Goal: Information Seeking & Learning: Find specific fact

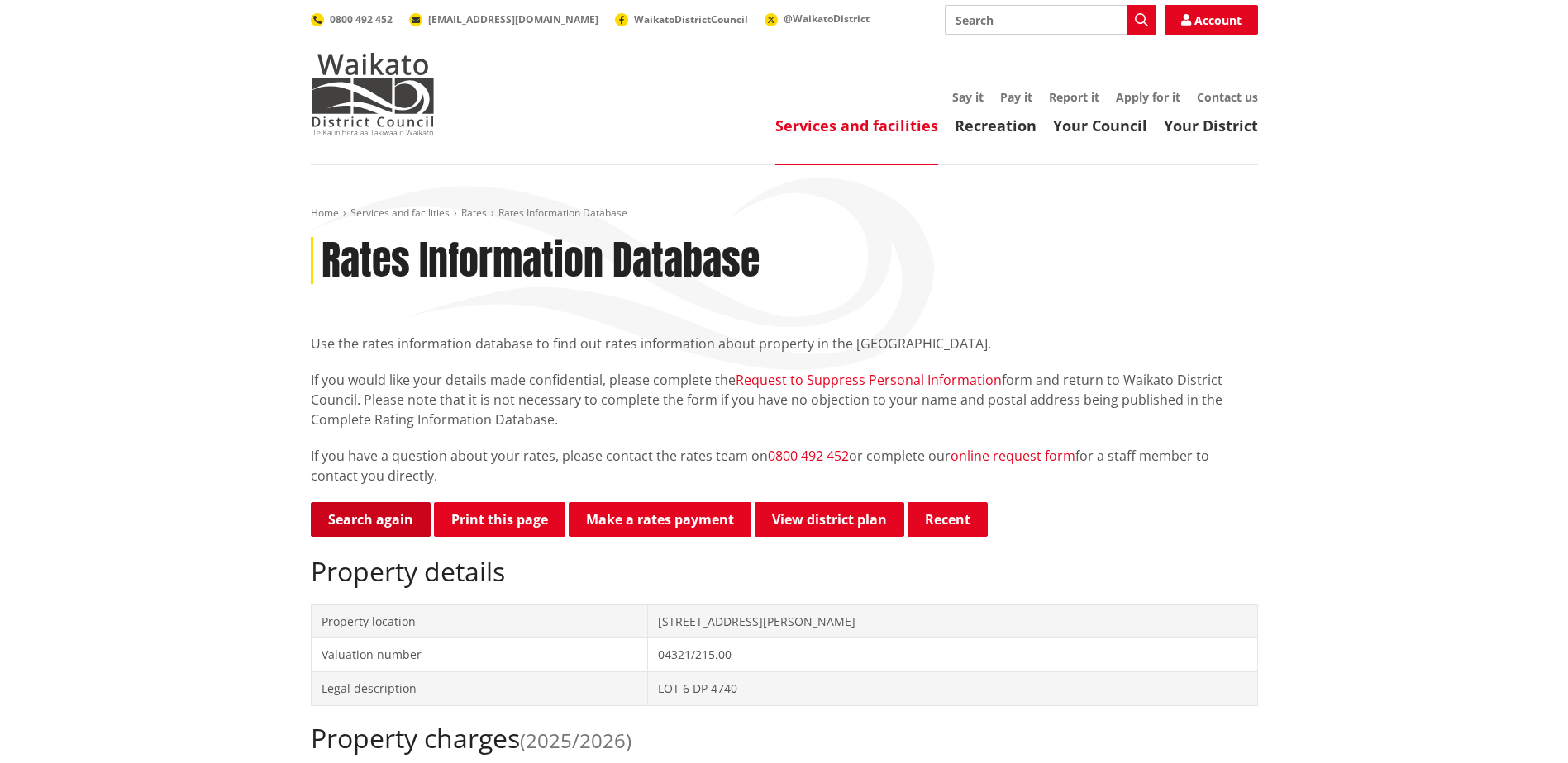
click at [362, 523] on link "Search again" at bounding box center [370, 520] width 119 height 35
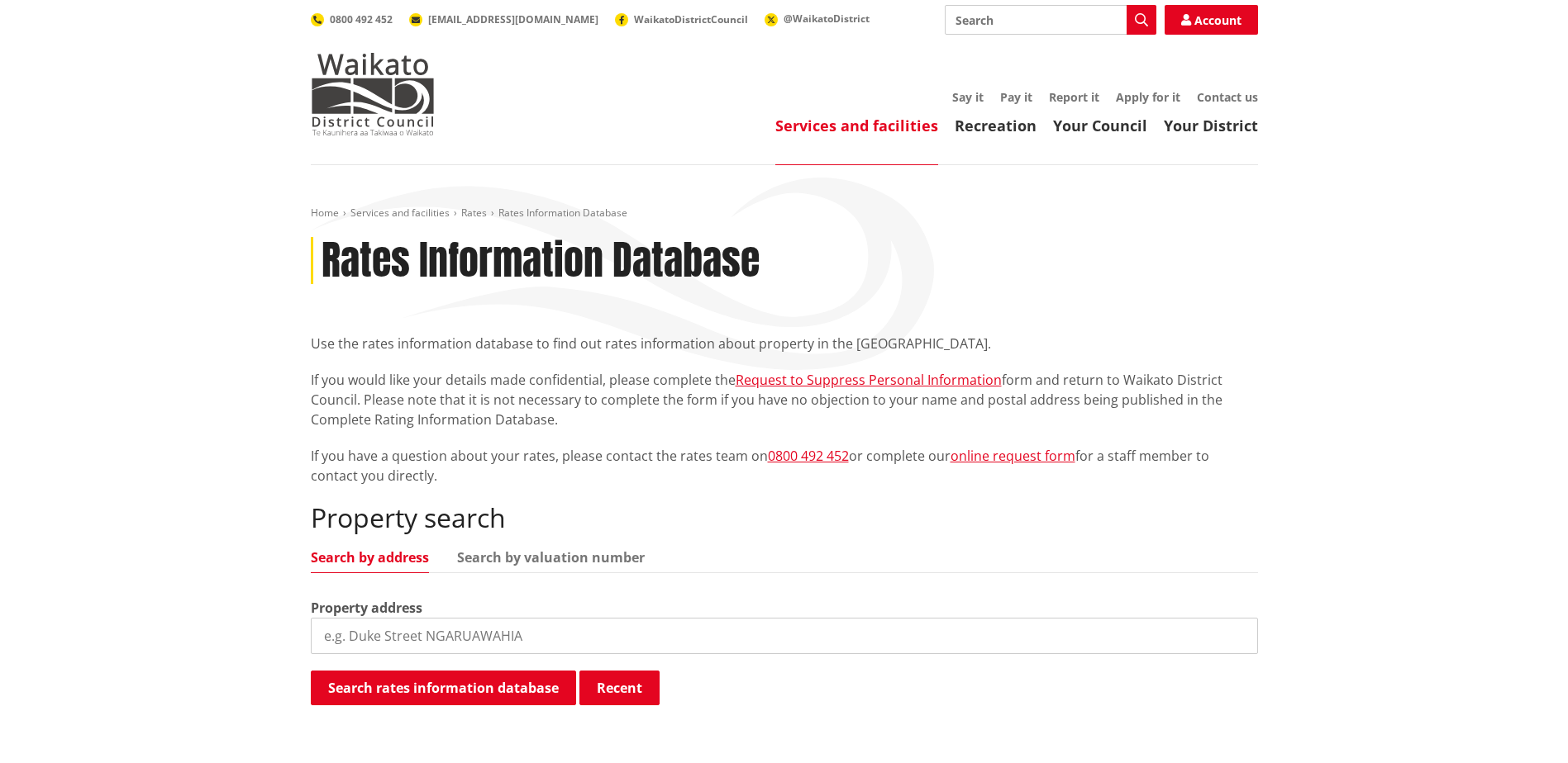
scroll to position [248, 0]
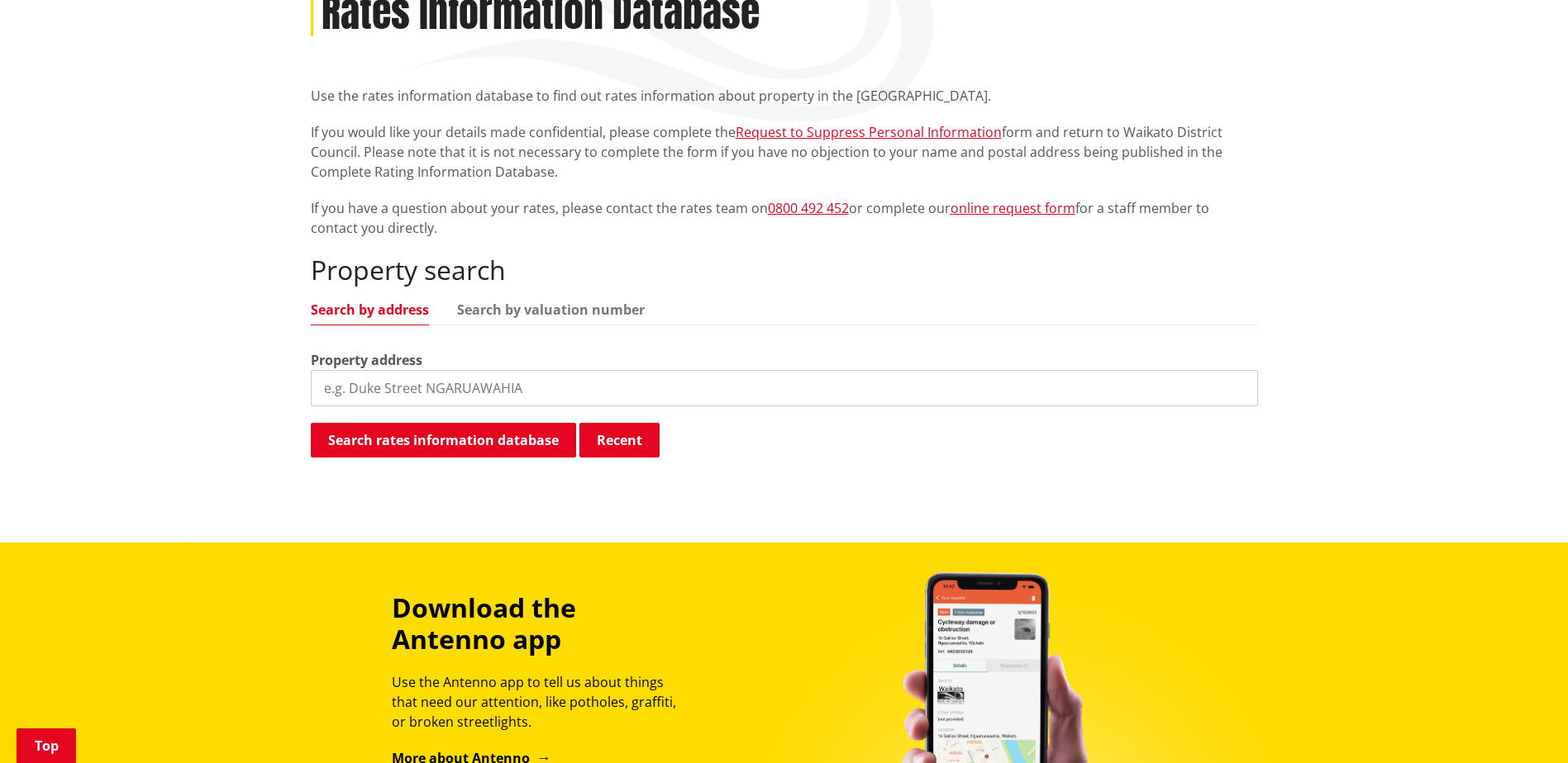
click at [381, 382] on input "search" at bounding box center [784, 388] width 947 height 36
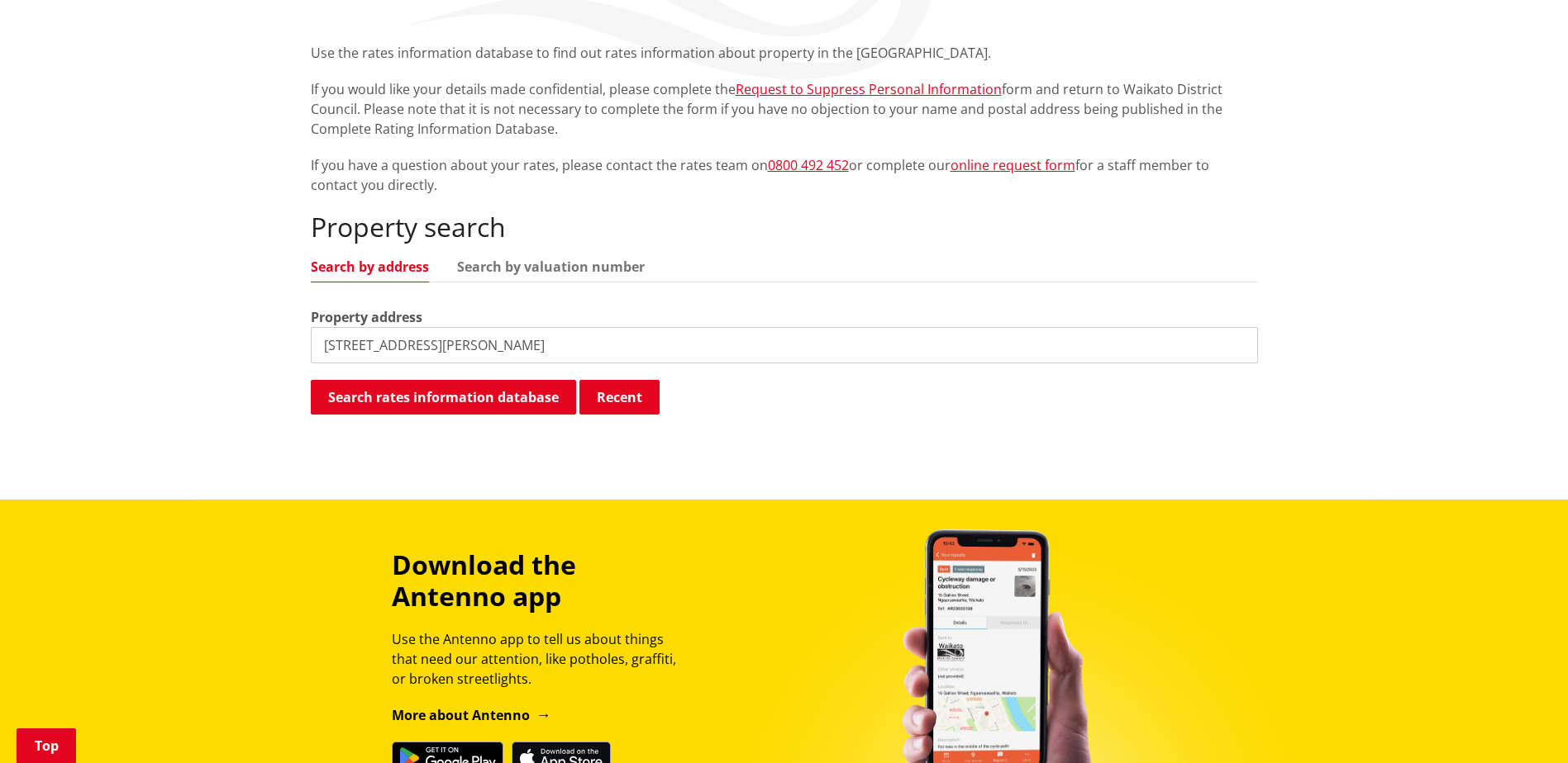
scroll to position [330, 0]
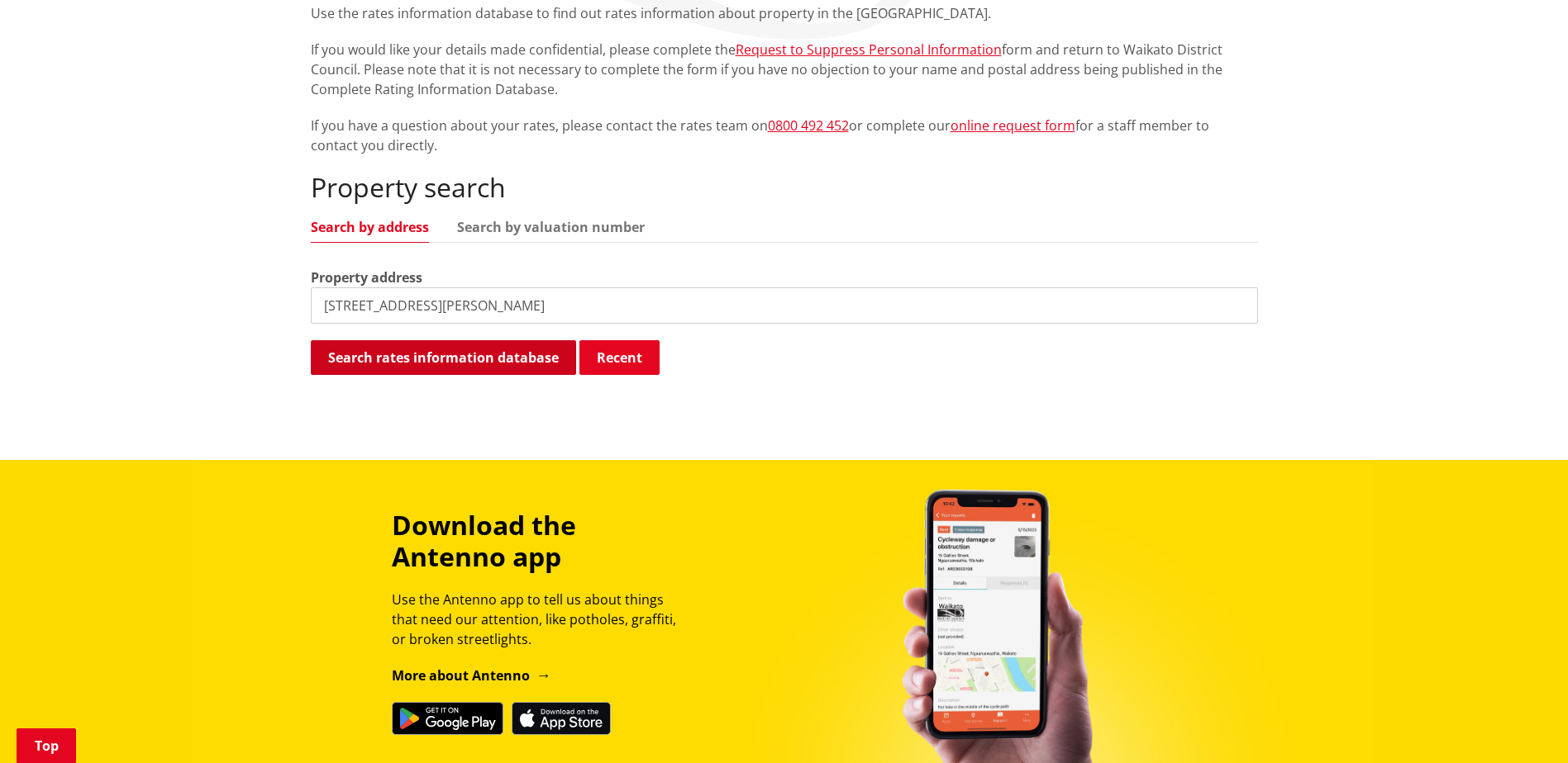
type input "[STREET_ADDRESS][PERSON_NAME]"
click at [490, 360] on button "Search rates information database" at bounding box center [443, 357] width 265 height 35
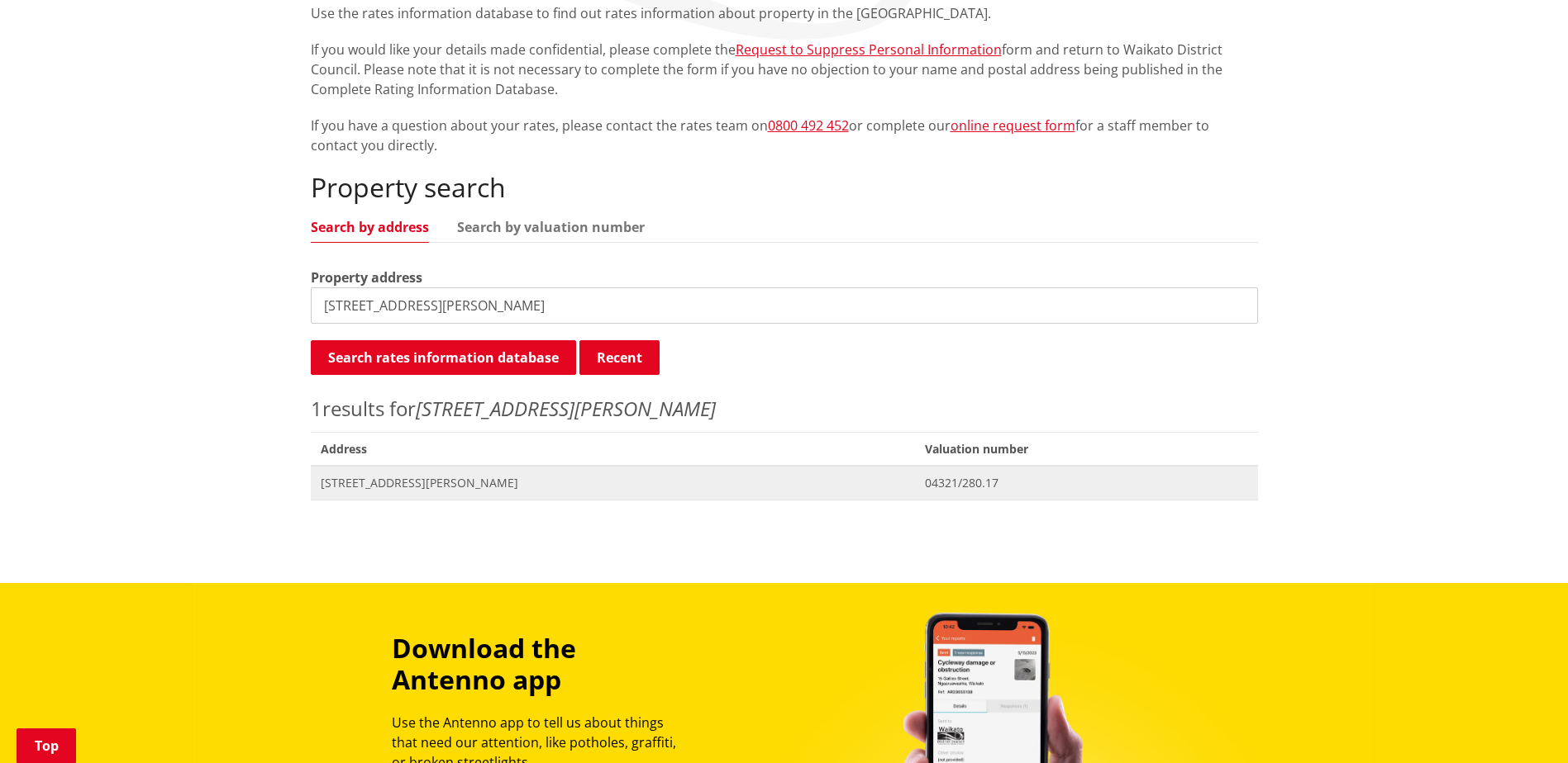
click at [436, 483] on span "[STREET_ADDRESS][PERSON_NAME]" at bounding box center [613, 483] width 586 height 16
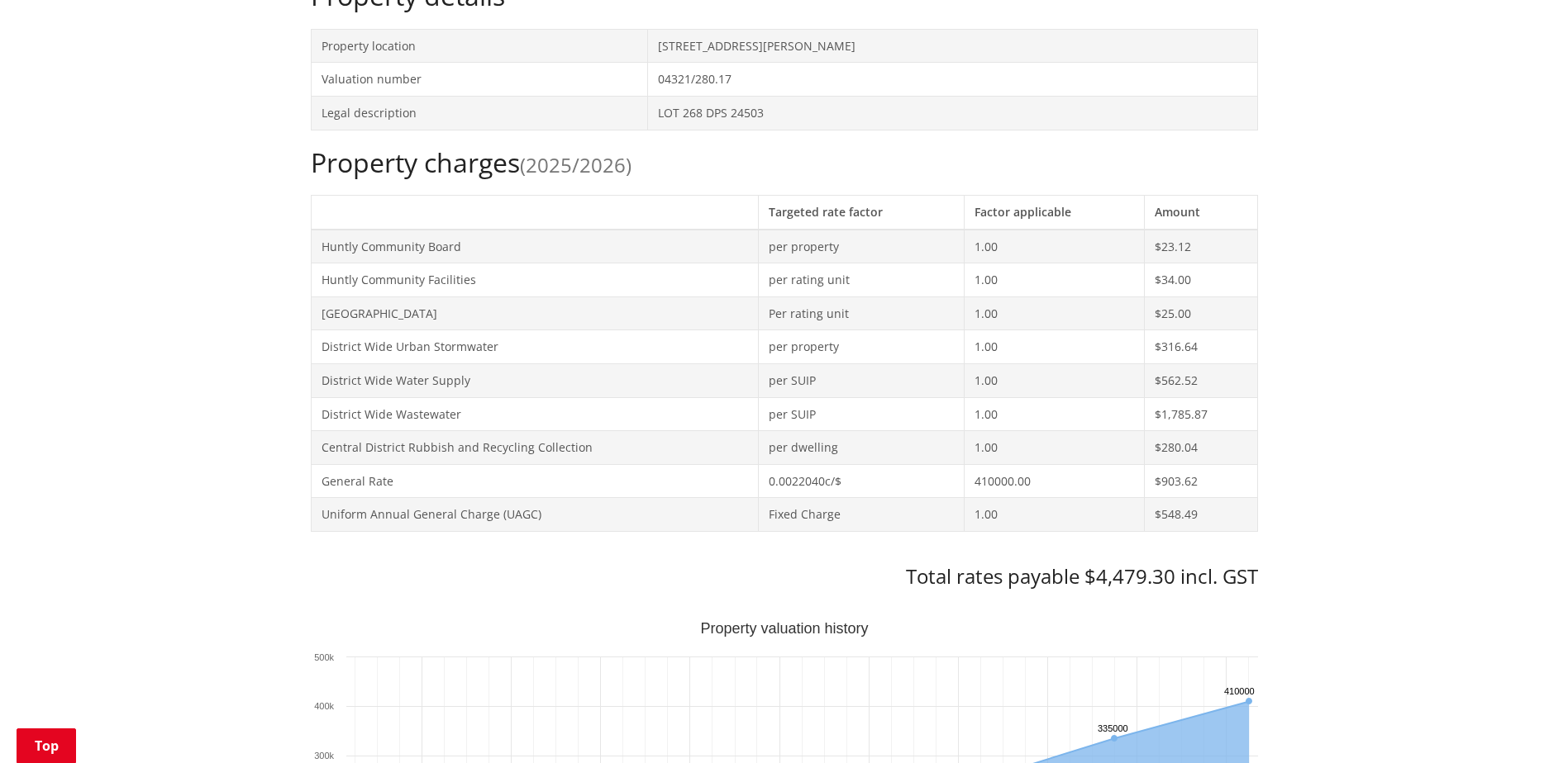
scroll to position [578, 0]
drag, startPoint x: 1173, startPoint y: 576, endPoint x: 1094, endPoint y: 577, distance: 79.0
click at [1094, 577] on h3 "Total rates payable $4,479.30 incl. GST" at bounding box center [784, 574] width 947 height 24
drag, startPoint x: 1094, startPoint y: 577, endPoint x: 1120, endPoint y: 580, distance: 26.2
copy h3 "4,479.30"
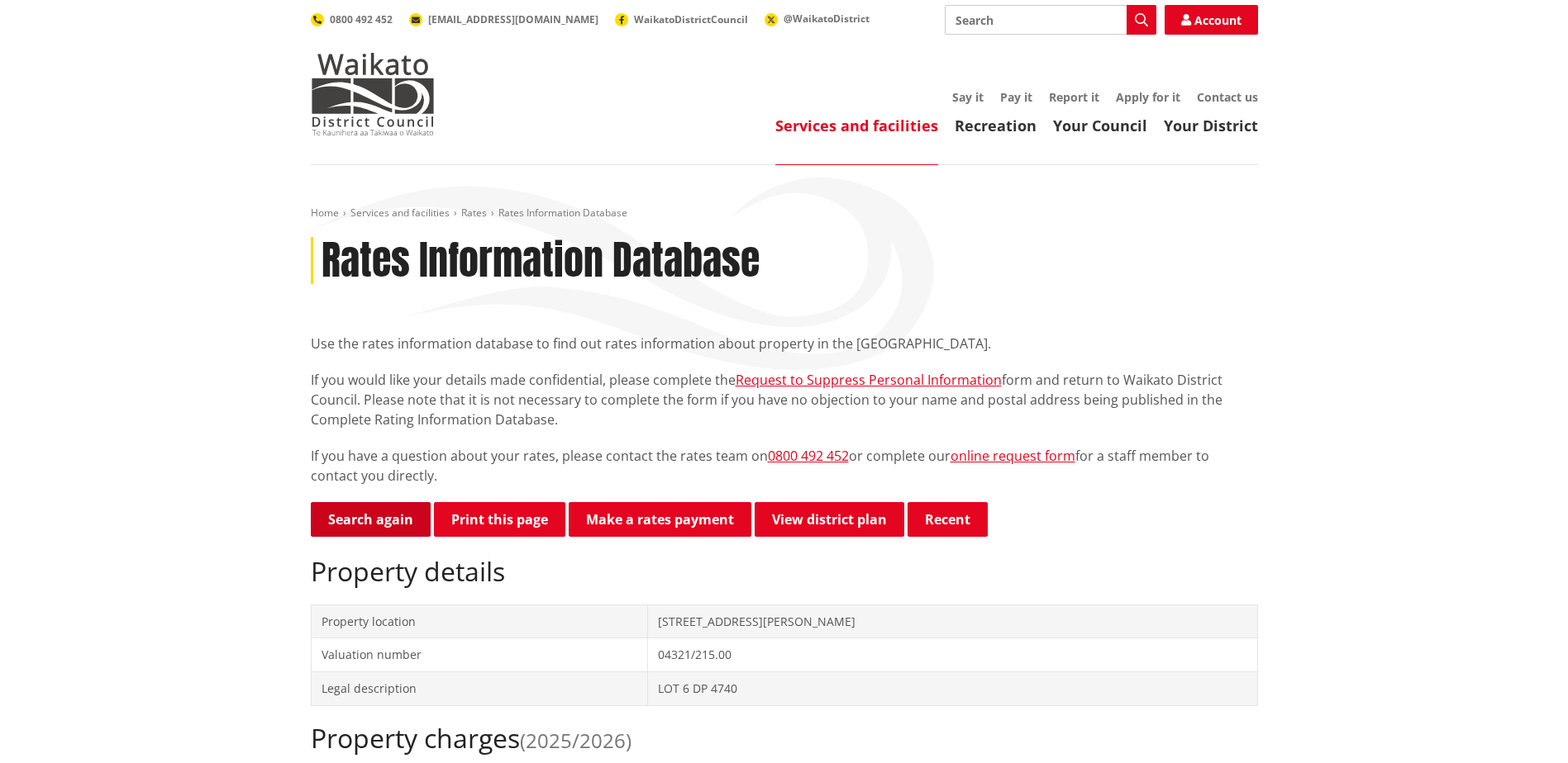
click at [366, 518] on link "Search again" at bounding box center [370, 520] width 119 height 35
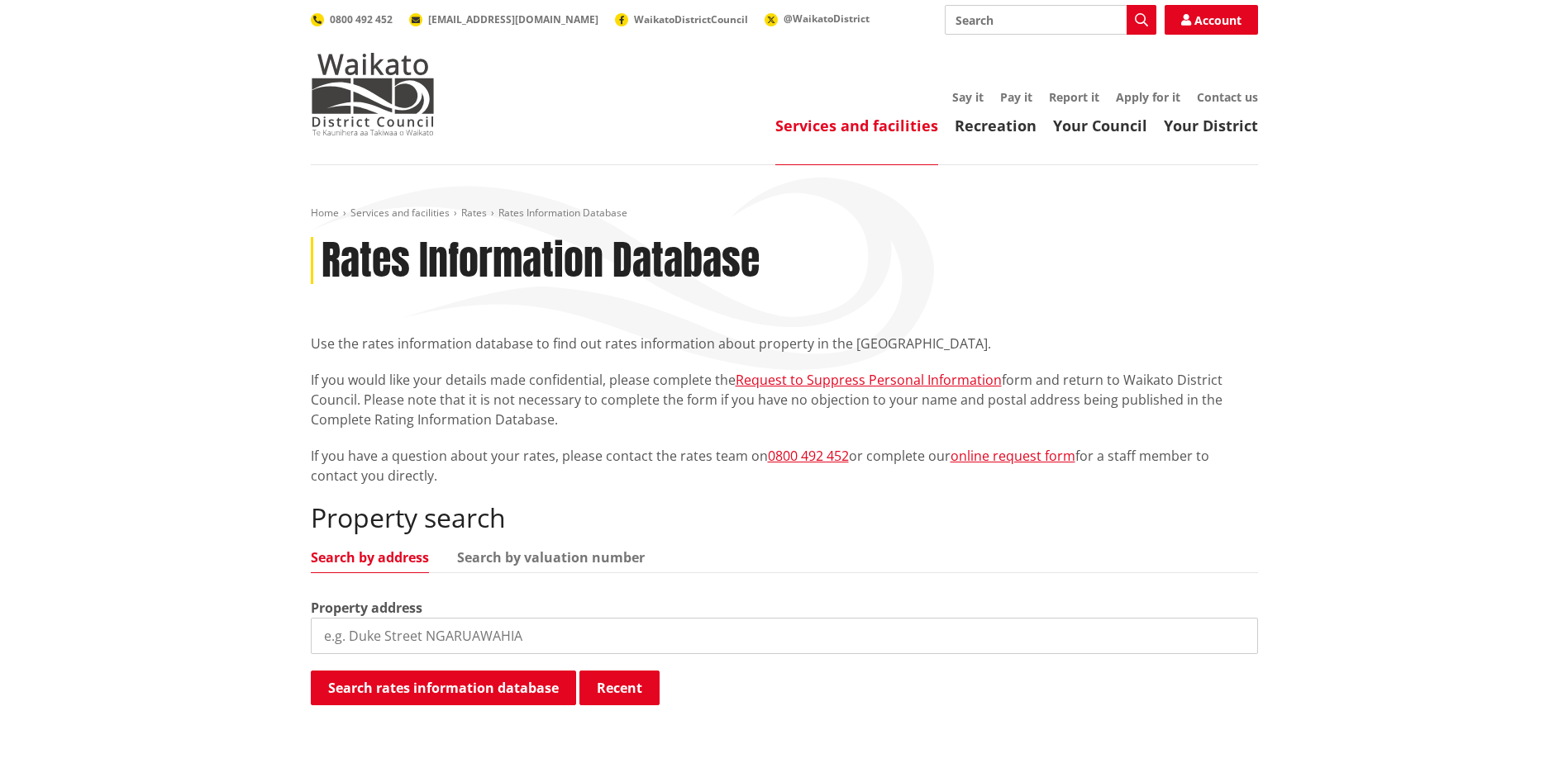
click at [408, 632] on input "search" at bounding box center [784, 636] width 947 height 36
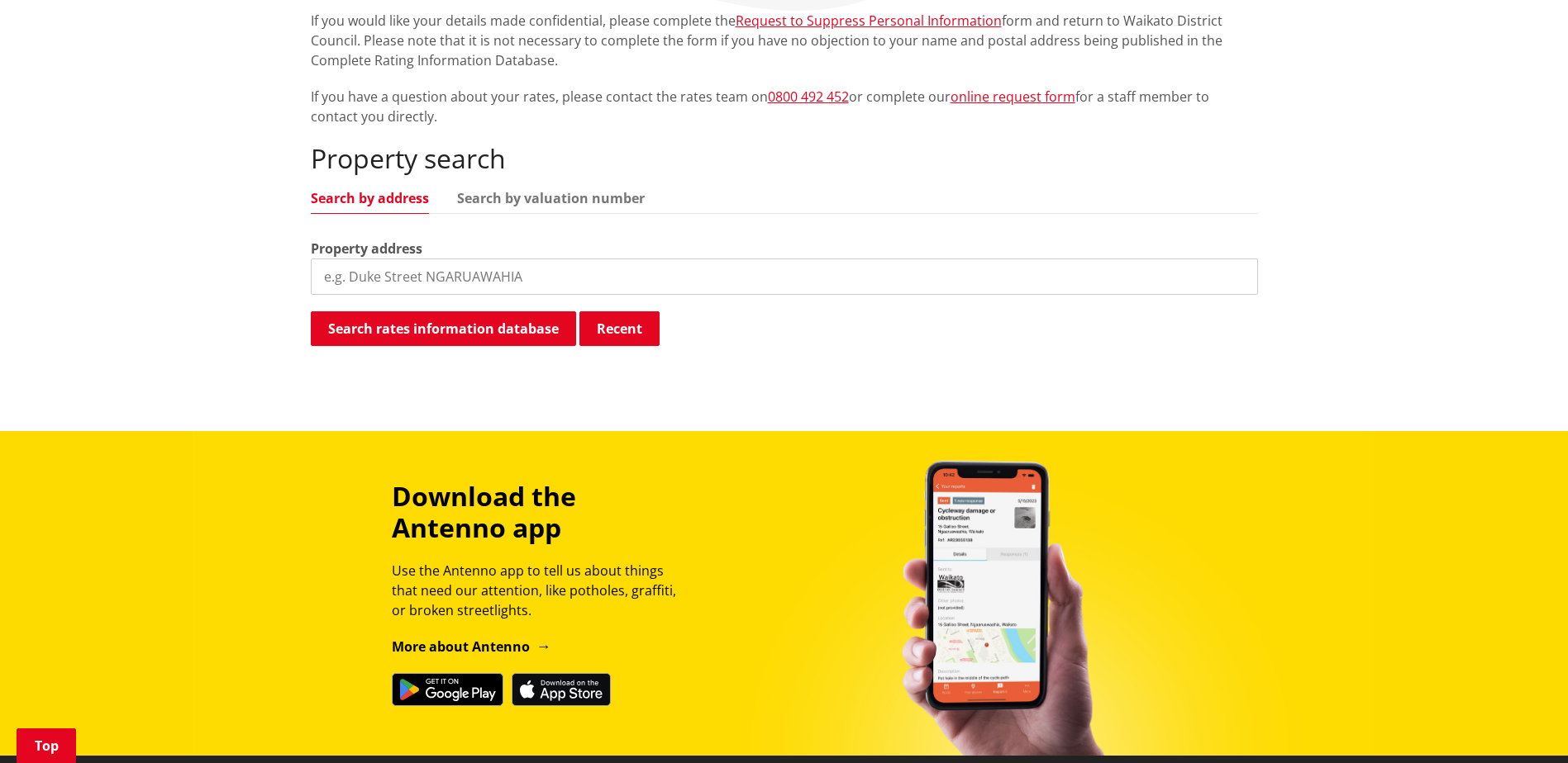
scroll to position [330, 0]
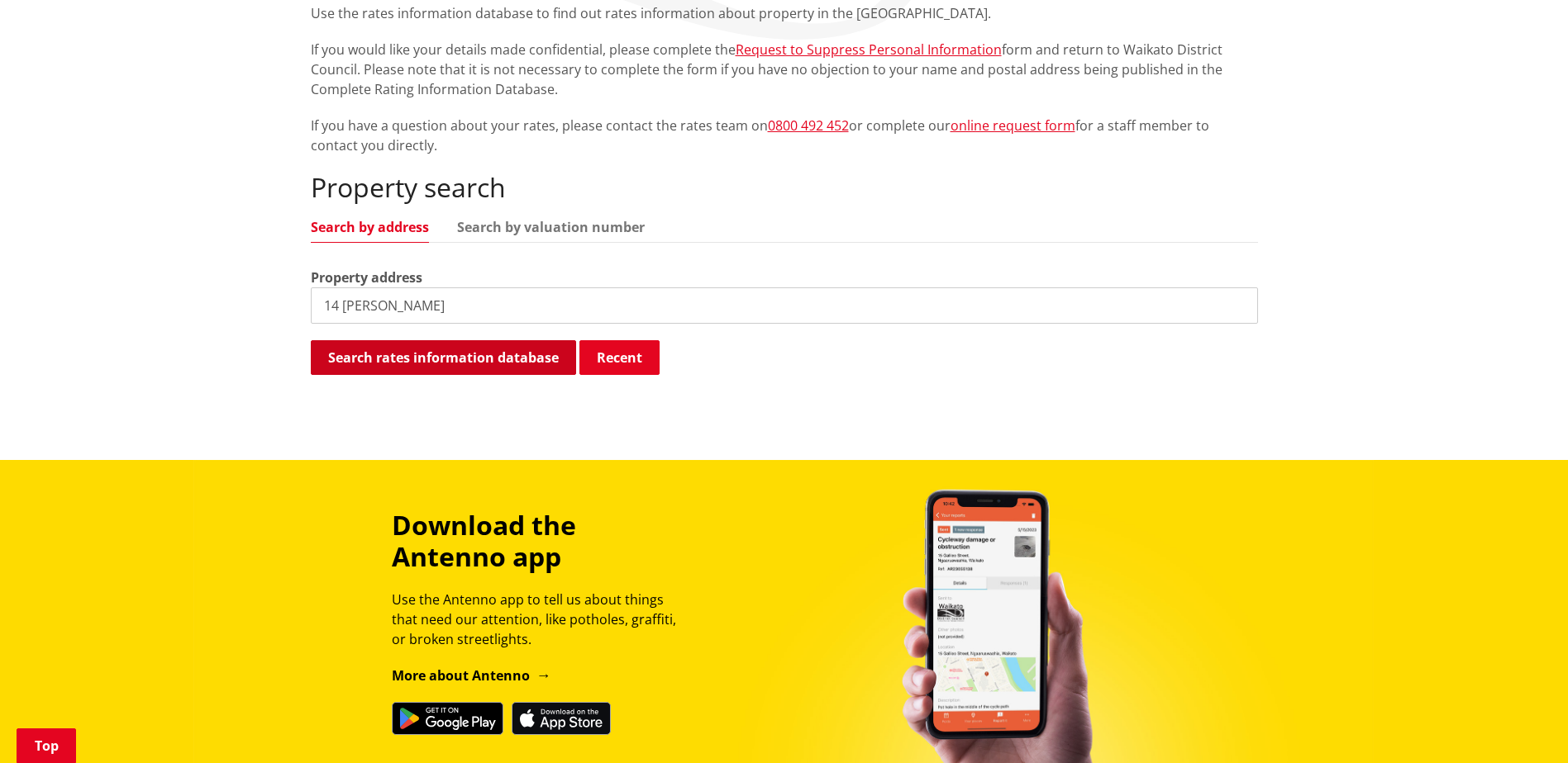
type input "14 Brownlie Cres"
click at [494, 362] on button "Search rates information database" at bounding box center [443, 357] width 265 height 35
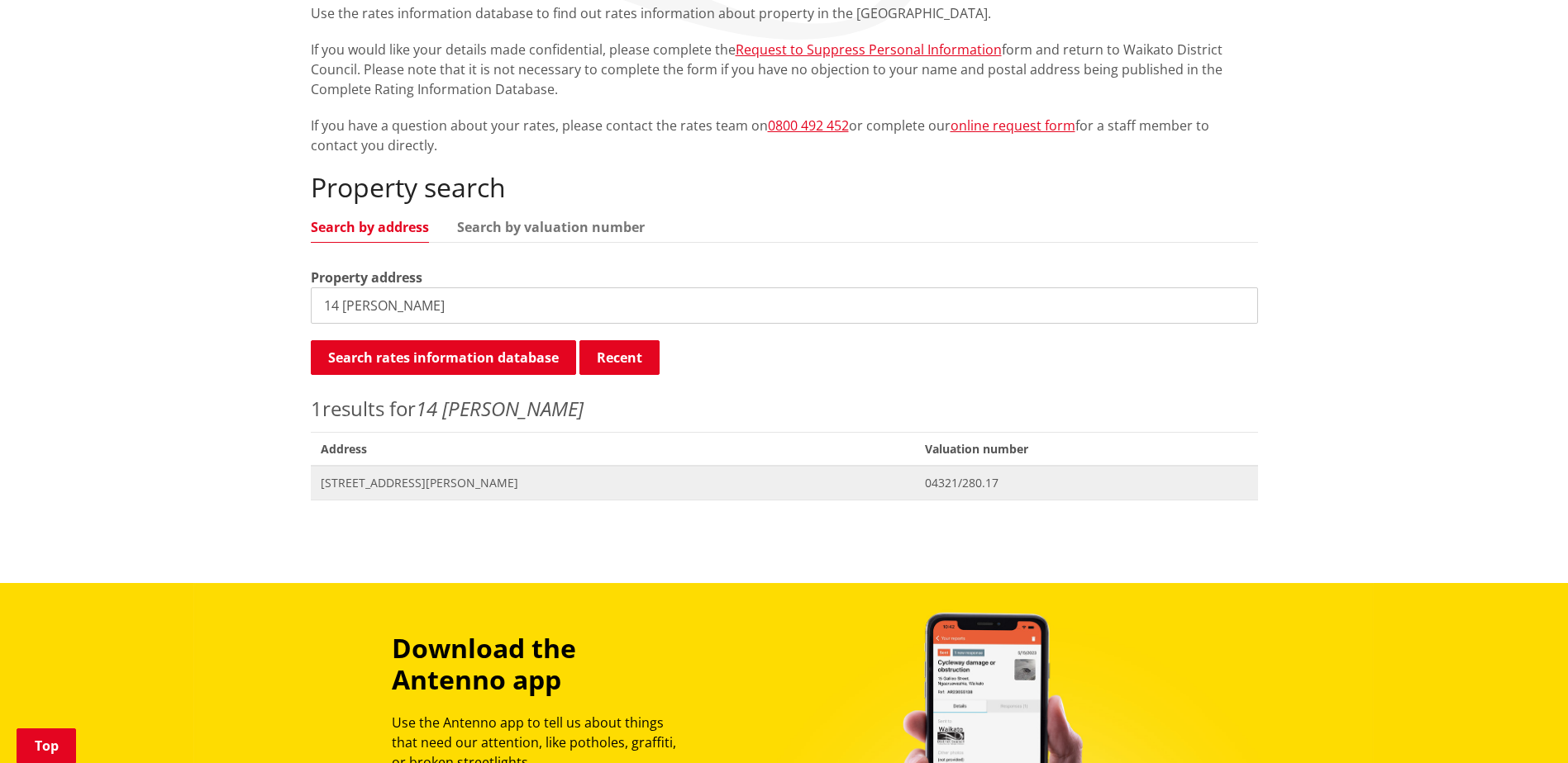
click at [411, 482] on span "[STREET_ADDRESS][PERSON_NAME]" at bounding box center [613, 483] width 586 height 16
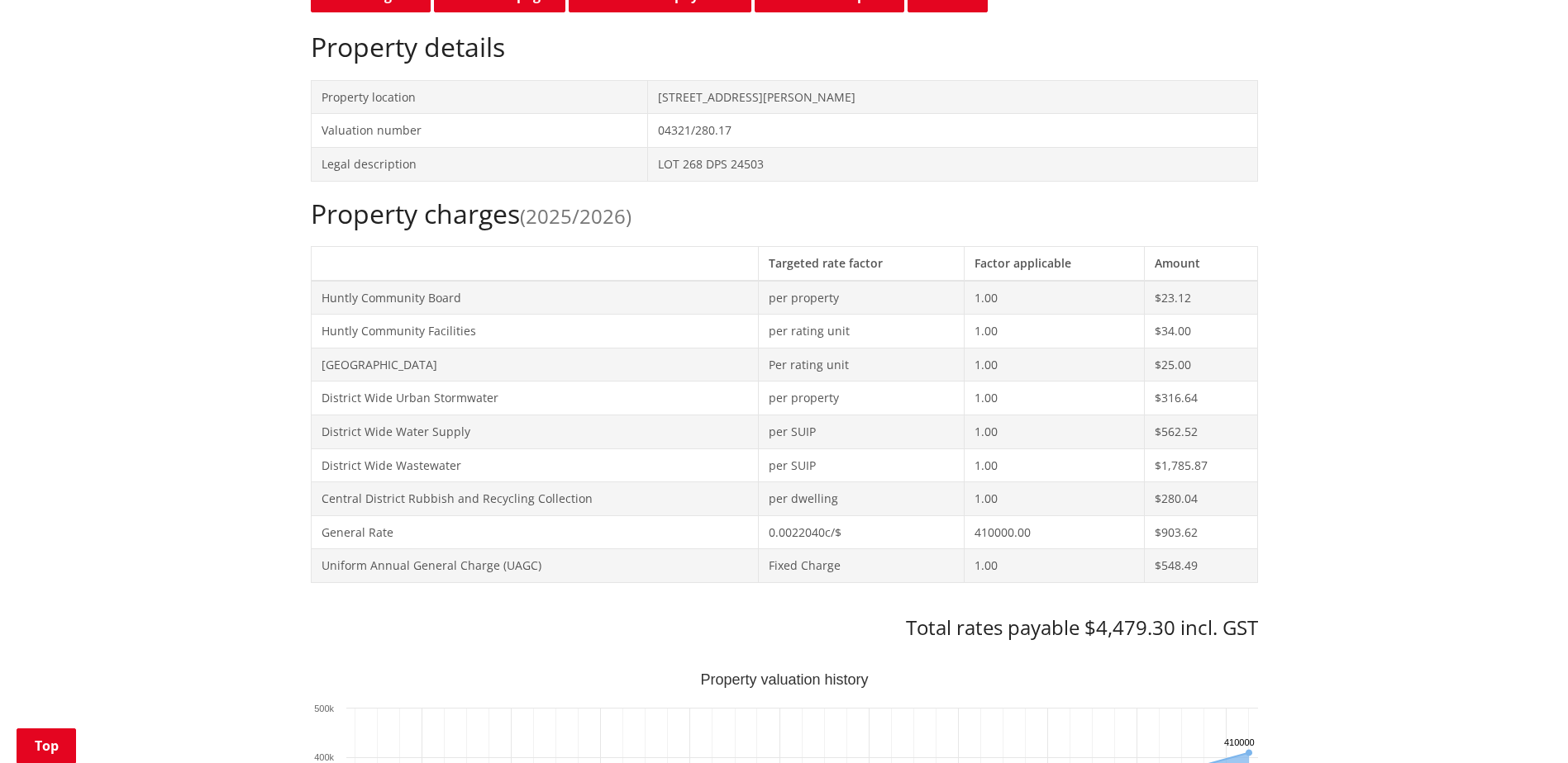
scroll to position [496, 0]
